Goal: Task Accomplishment & Management: Use online tool/utility

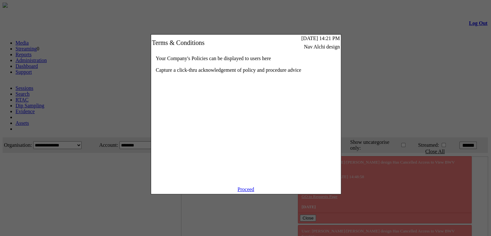
click at [249, 192] on link "Proceed" at bounding box center [245, 188] width 17 height 5
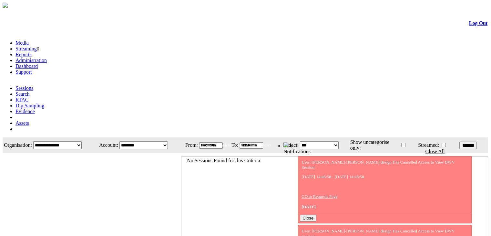
click at [47, 57] on link "Administration" at bounding box center [30, 59] width 31 height 5
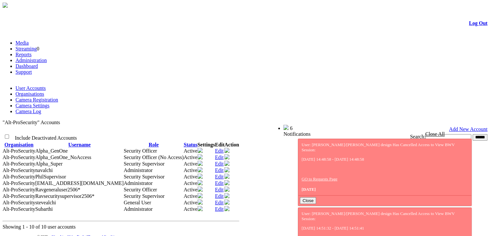
click at [58, 97] on link "Camera Registration" at bounding box center [36, 99] width 43 height 5
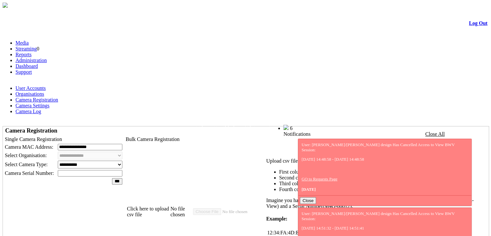
click at [49, 103] on link "Camera Settings" at bounding box center [32, 105] width 34 height 5
click at [270, 151] on div at bounding box center [270, 151] width 0 height 0
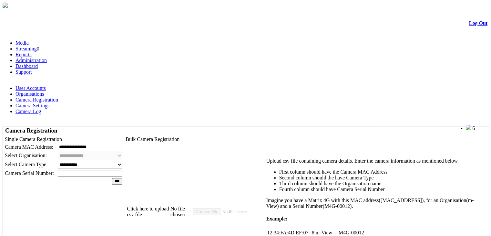
drag, startPoint x: 459, startPoint y: 0, endPoint x: 429, endPoint y: 136, distance: 138.7
click at [213, 156] on div "Click here to upload csv file No file chosen Upload csv file containing camera …" at bounding box center [306, 211] width 358 height 129
